Goal: Find specific page/section: Find specific page/section

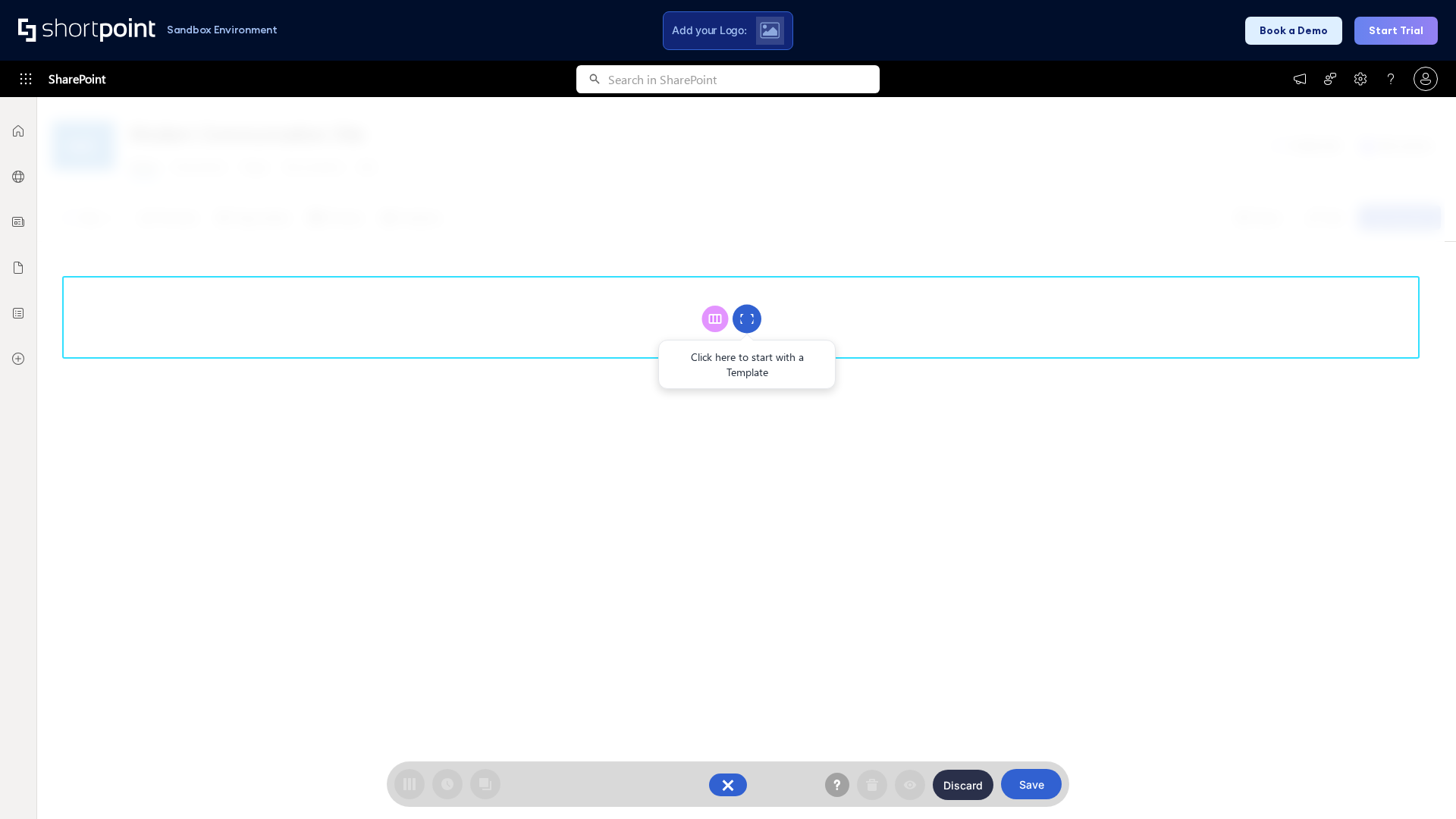
click at [747, 318] on circle at bounding box center [747, 319] width 29 height 29
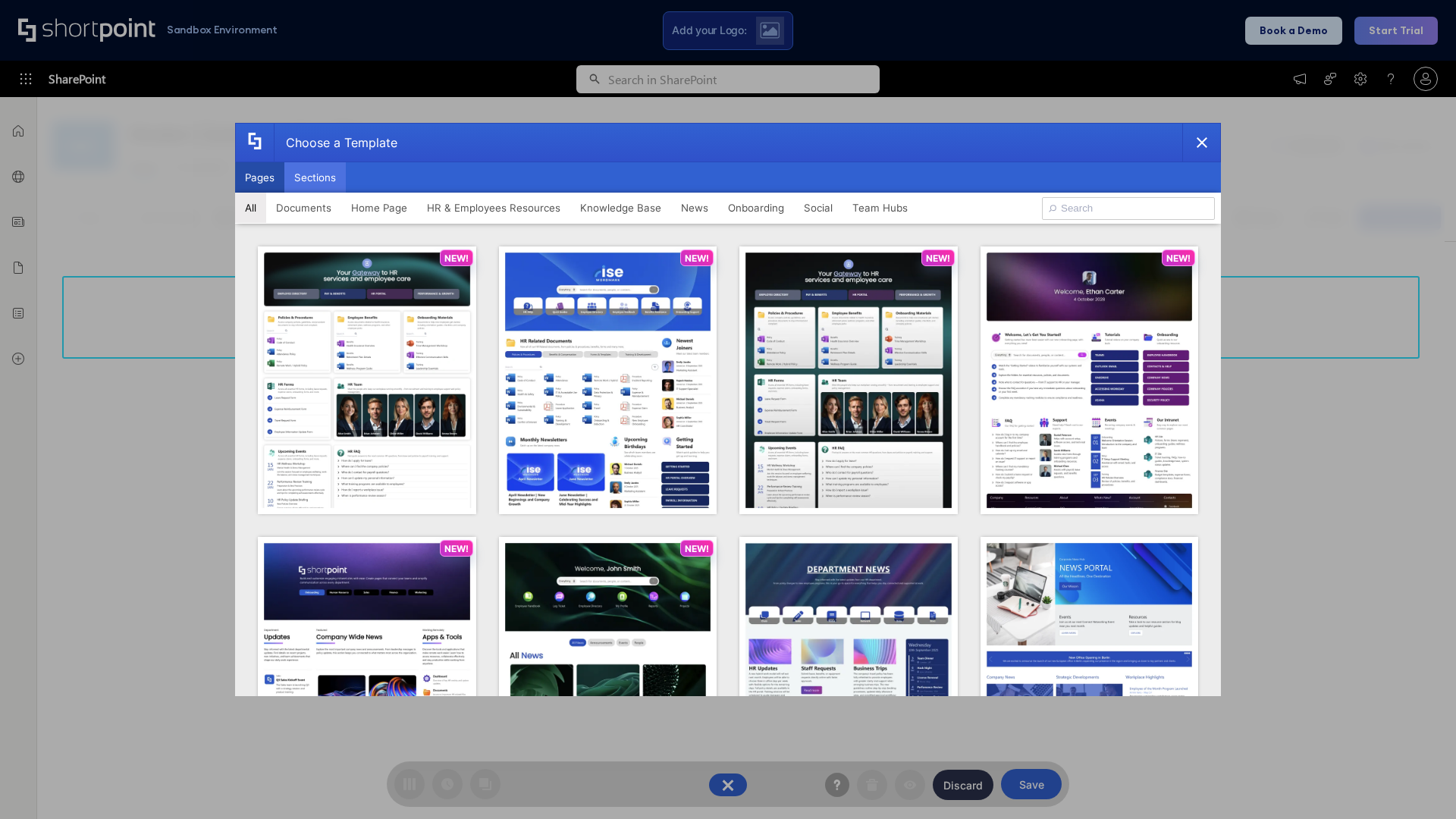
click at [315, 177] on button "Sections" at bounding box center [315, 177] width 62 height 30
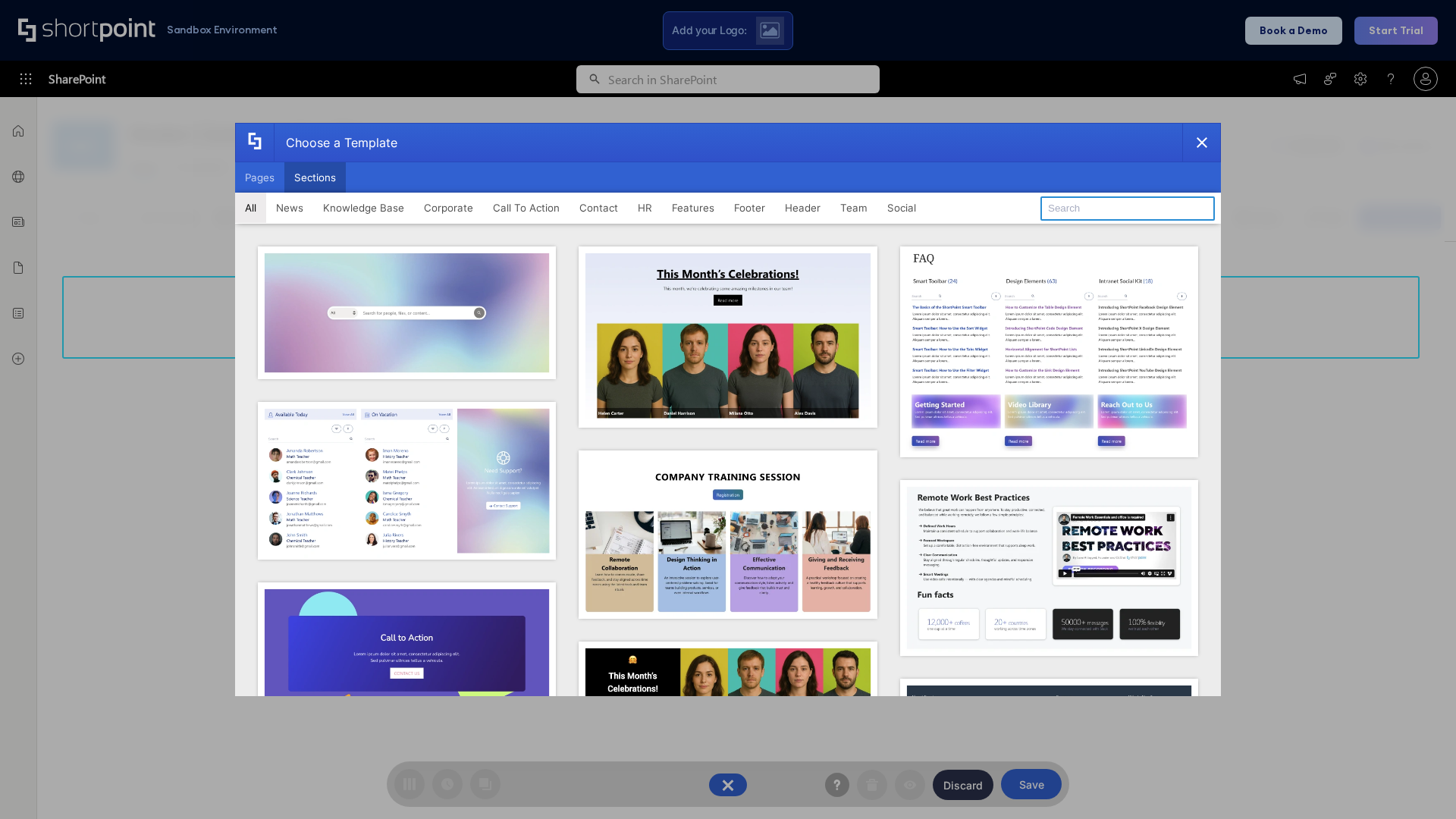
type input "Cards"
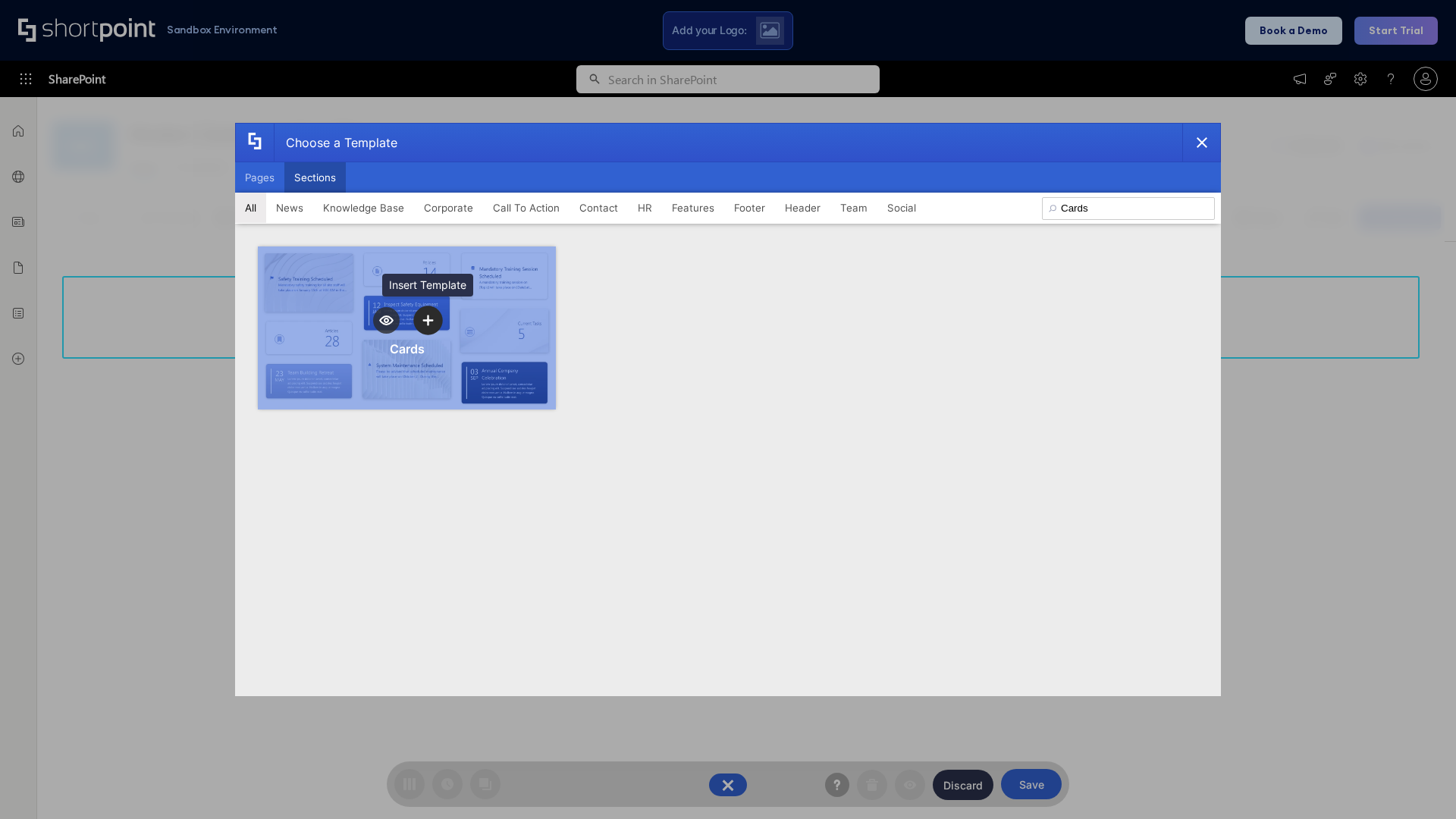
click at [428, 320] on icon "template selector" at bounding box center [428, 320] width 11 height 11
